Goal: Use online tool/utility: Utilize a website feature to perform a specific function

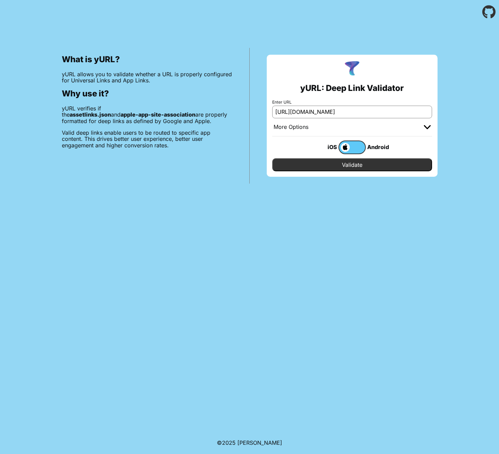
click at [351, 164] on input "Validate" at bounding box center [352, 164] width 160 height 13
click at [309, 113] on input "https://wwwkolayavans.com" at bounding box center [352, 112] width 160 height 12
type input "[URL][DOMAIN_NAME]"
click at [290, 164] on input "Validate" at bounding box center [352, 164] width 160 height 13
